Goal: Find specific page/section: Find specific page/section

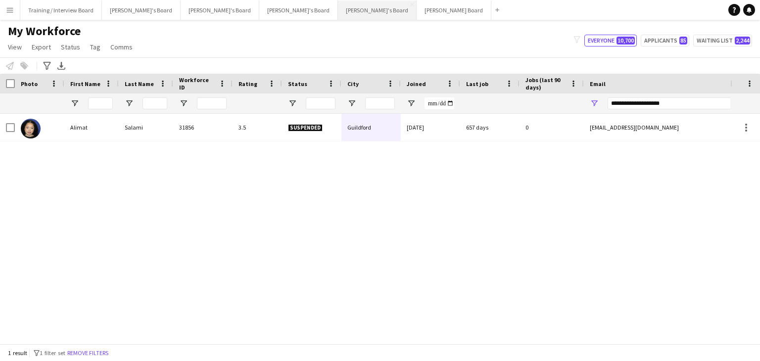
click at [338, 14] on button "[PERSON_NAME]'s Board Close" at bounding box center [377, 9] width 79 height 19
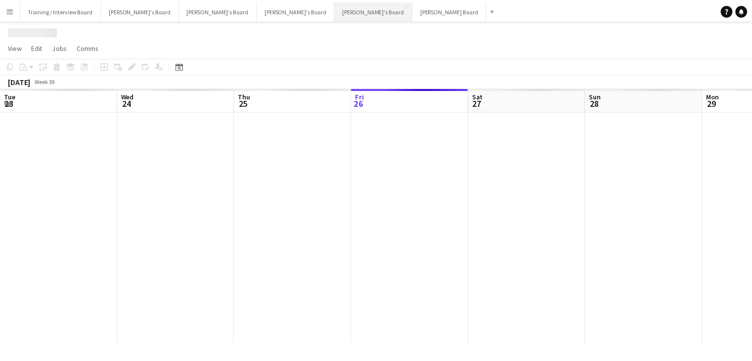
scroll to position [0, 236]
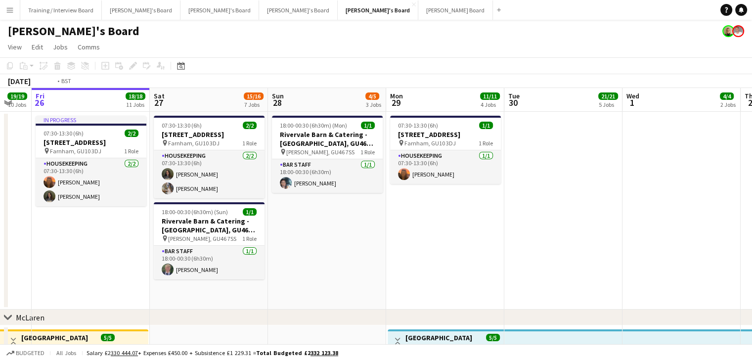
drag, startPoint x: 44, startPoint y: 107, endPoint x: 273, endPoint y: 100, distance: 229.2
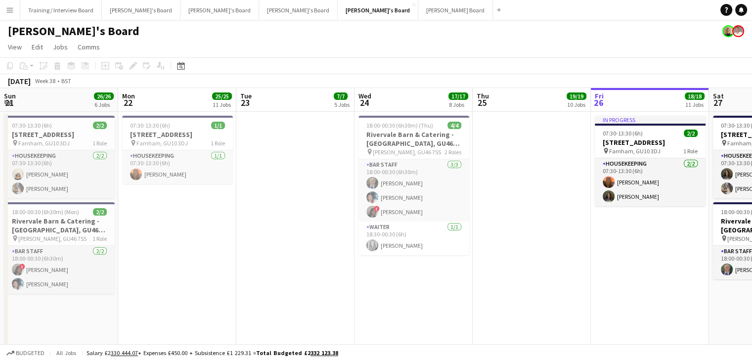
drag, startPoint x: 192, startPoint y: 103, endPoint x: 526, endPoint y: 106, distance: 334.0
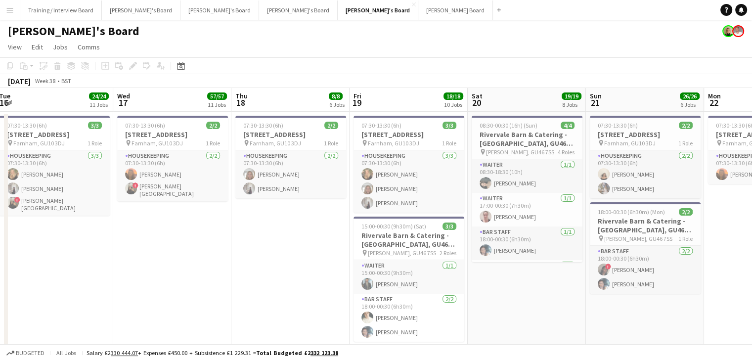
drag, startPoint x: 173, startPoint y: 103, endPoint x: 416, endPoint y: 106, distance: 242.4
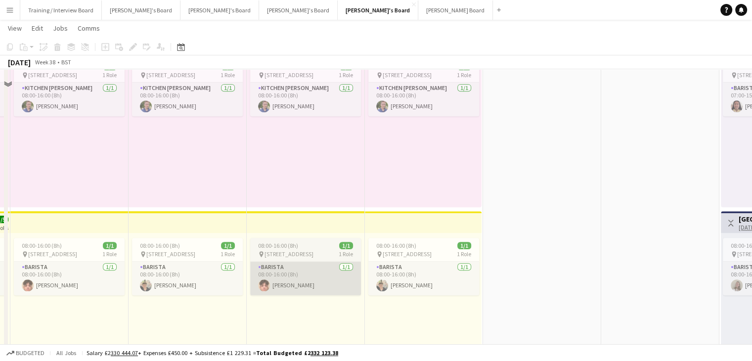
scroll to position [297, 0]
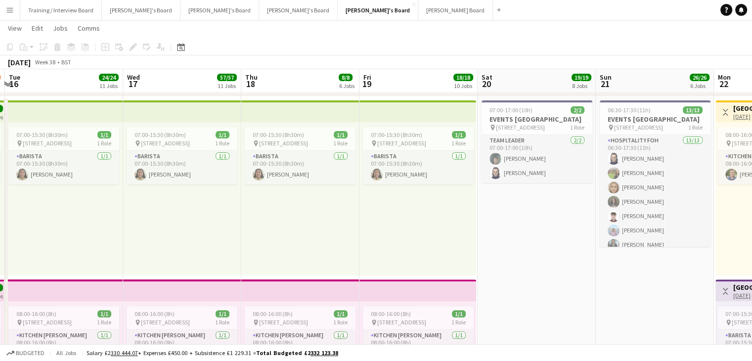
drag, startPoint x: 435, startPoint y: 93, endPoint x: 282, endPoint y: 90, distance: 153.4
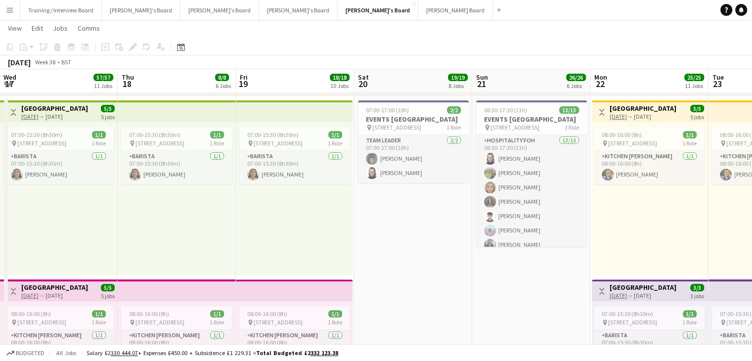
scroll to position [0, 370]
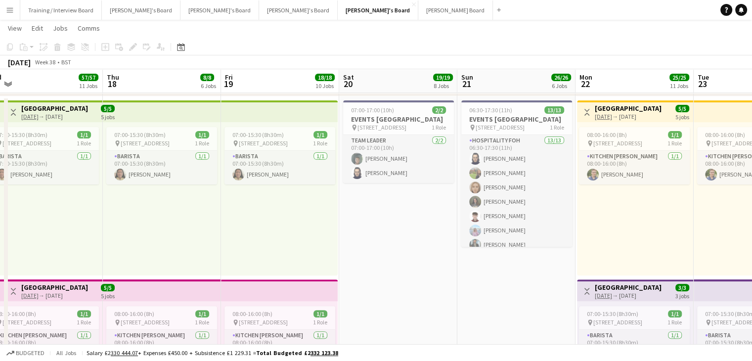
drag, startPoint x: 399, startPoint y: 79, endPoint x: 261, endPoint y: 79, distance: 137.5
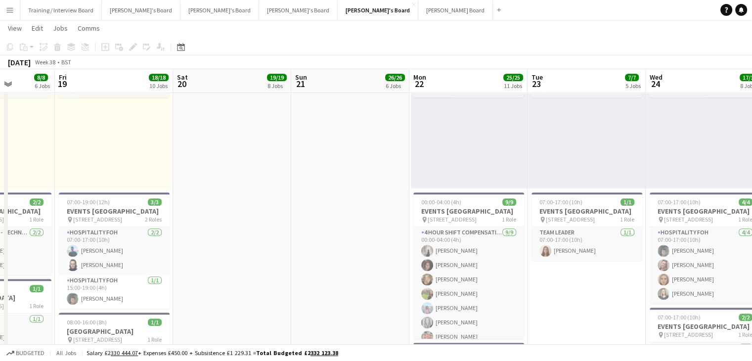
scroll to position [0, 300]
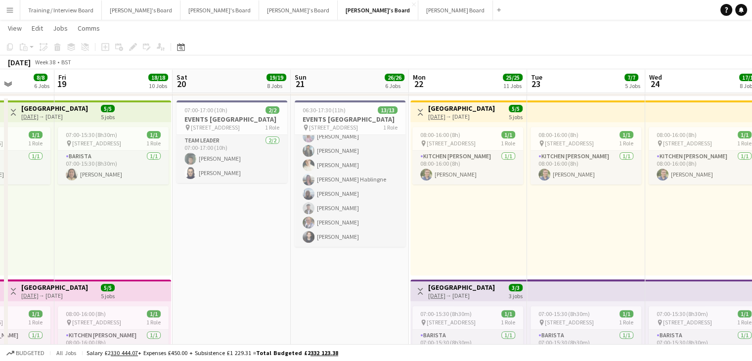
scroll to position [0, 304]
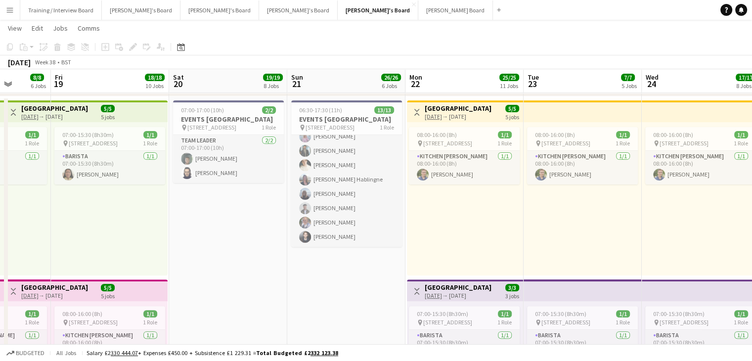
drag, startPoint x: 464, startPoint y: 85, endPoint x: 339, endPoint y: 82, distance: 124.7
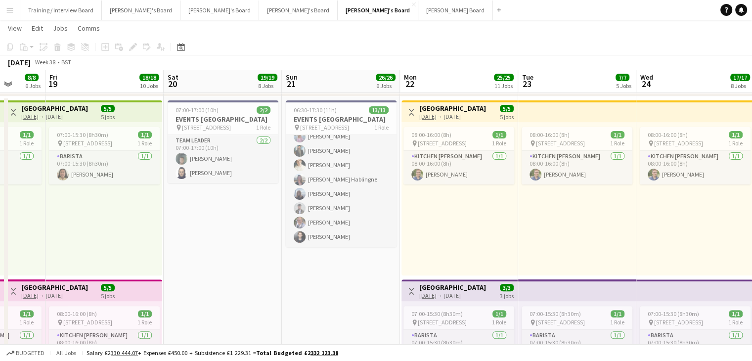
drag, startPoint x: 455, startPoint y: 78, endPoint x: 281, endPoint y: 86, distance: 174.8
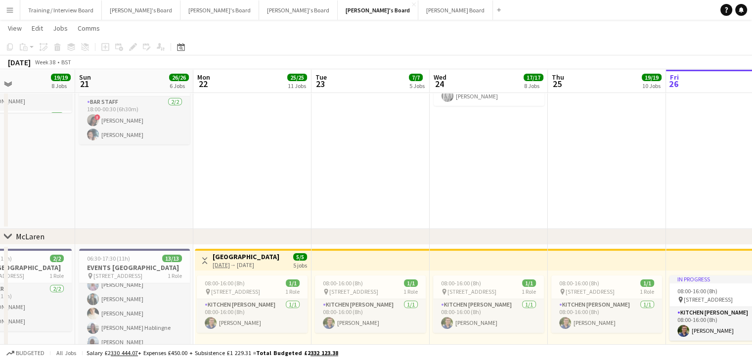
scroll to position [0, 283]
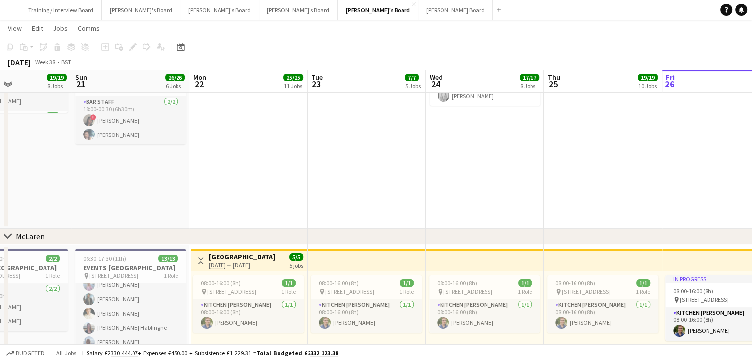
drag, startPoint x: 535, startPoint y: 84, endPoint x: 352, endPoint y: 95, distance: 183.9
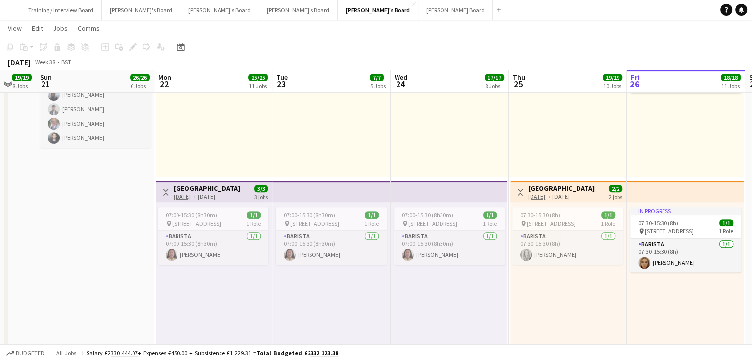
scroll to position [0, 325]
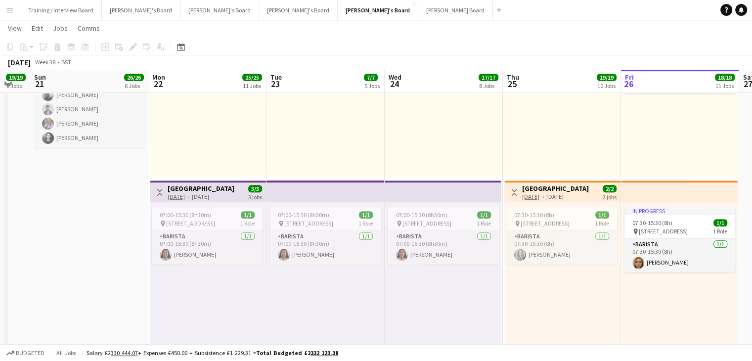
drag, startPoint x: 331, startPoint y: 80, endPoint x: 306, endPoint y: 81, distance: 25.7
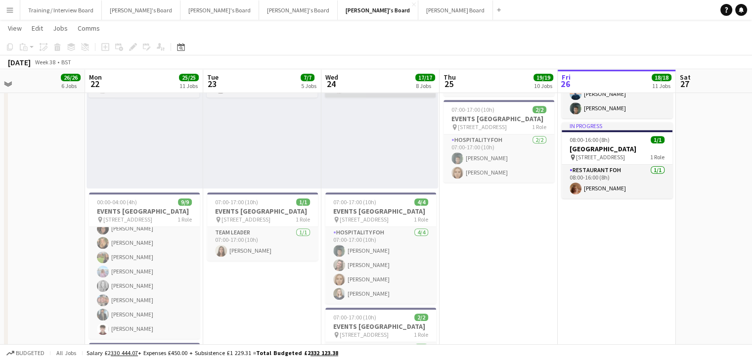
scroll to position [0, 406]
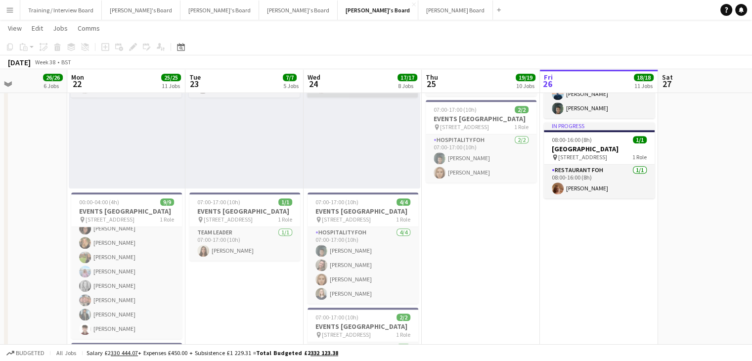
drag, startPoint x: 429, startPoint y: 86, endPoint x: 348, endPoint y: 95, distance: 81.7
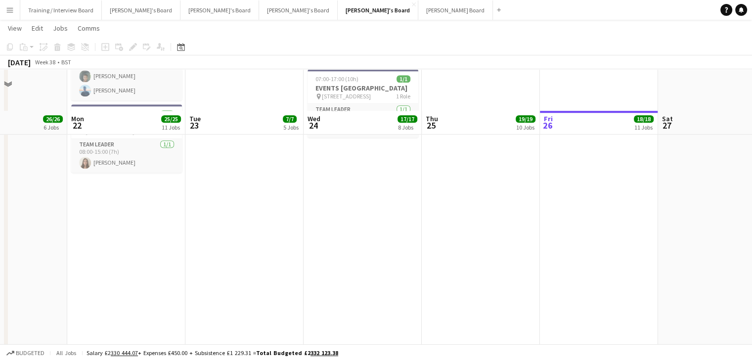
scroll to position [989, 0]
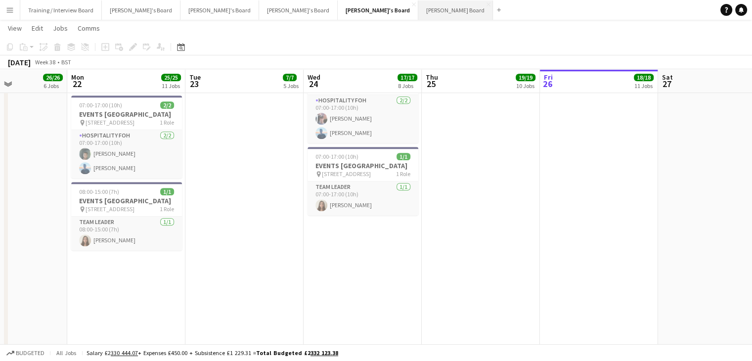
click at [419, 18] on button "[PERSON_NAME] Board Close" at bounding box center [456, 9] width 75 height 19
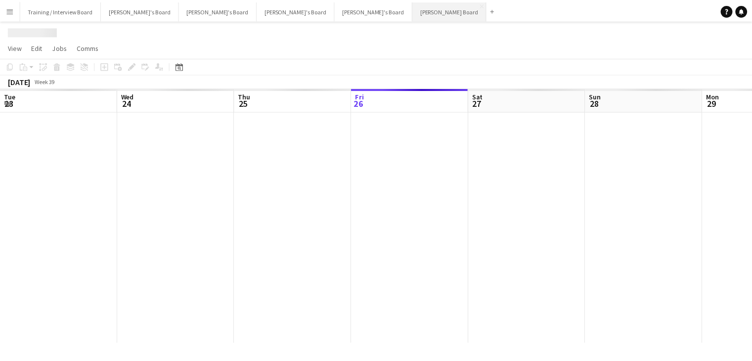
scroll to position [0, 236]
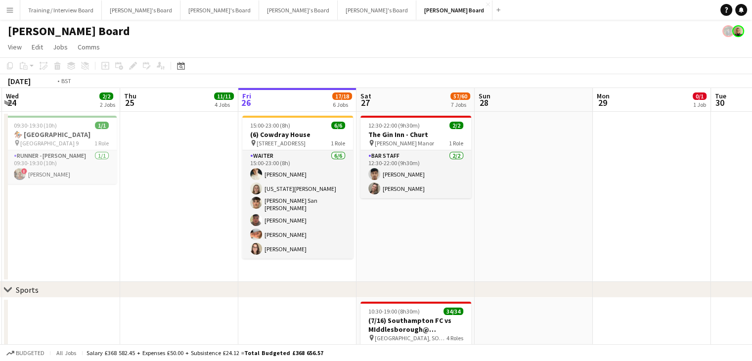
drag, startPoint x: 55, startPoint y: 103, endPoint x: 266, endPoint y: 90, distance: 211.2
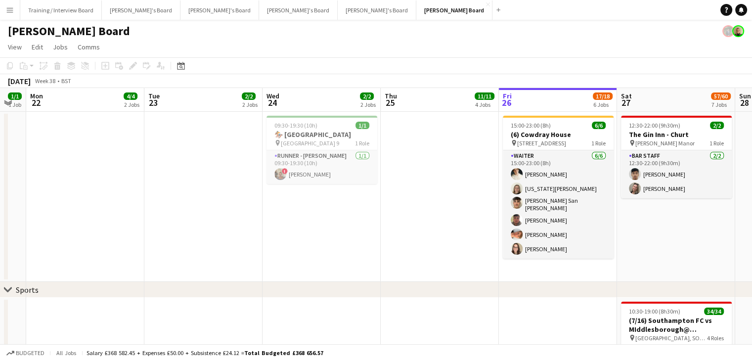
scroll to position [0, 329]
drag, startPoint x: 148, startPoint y: 107, endPoint x: 170, endPoint y: 112, distance: 22.9
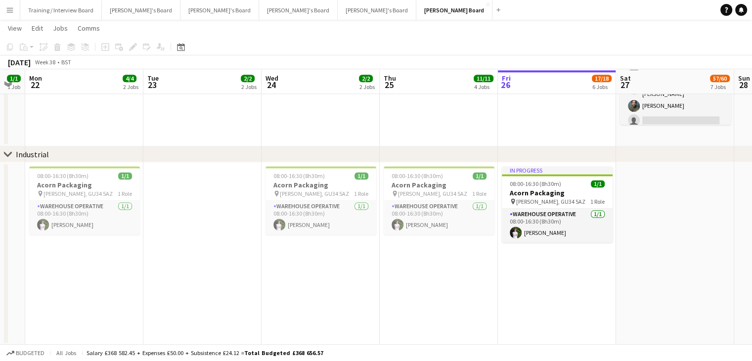
scroll to position [1306, 0]
